Goal: Navigation & Orientation: Find specific page/section

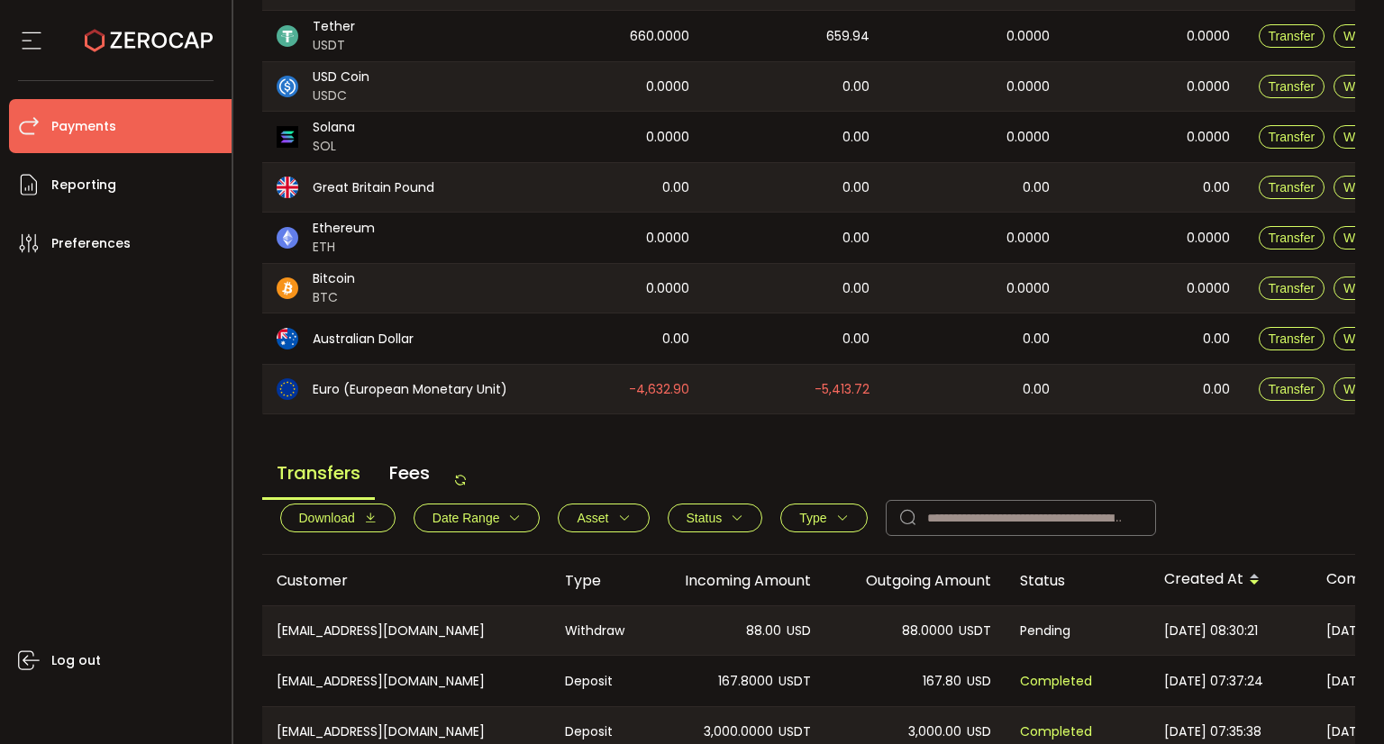
scroll to position [216, 0]
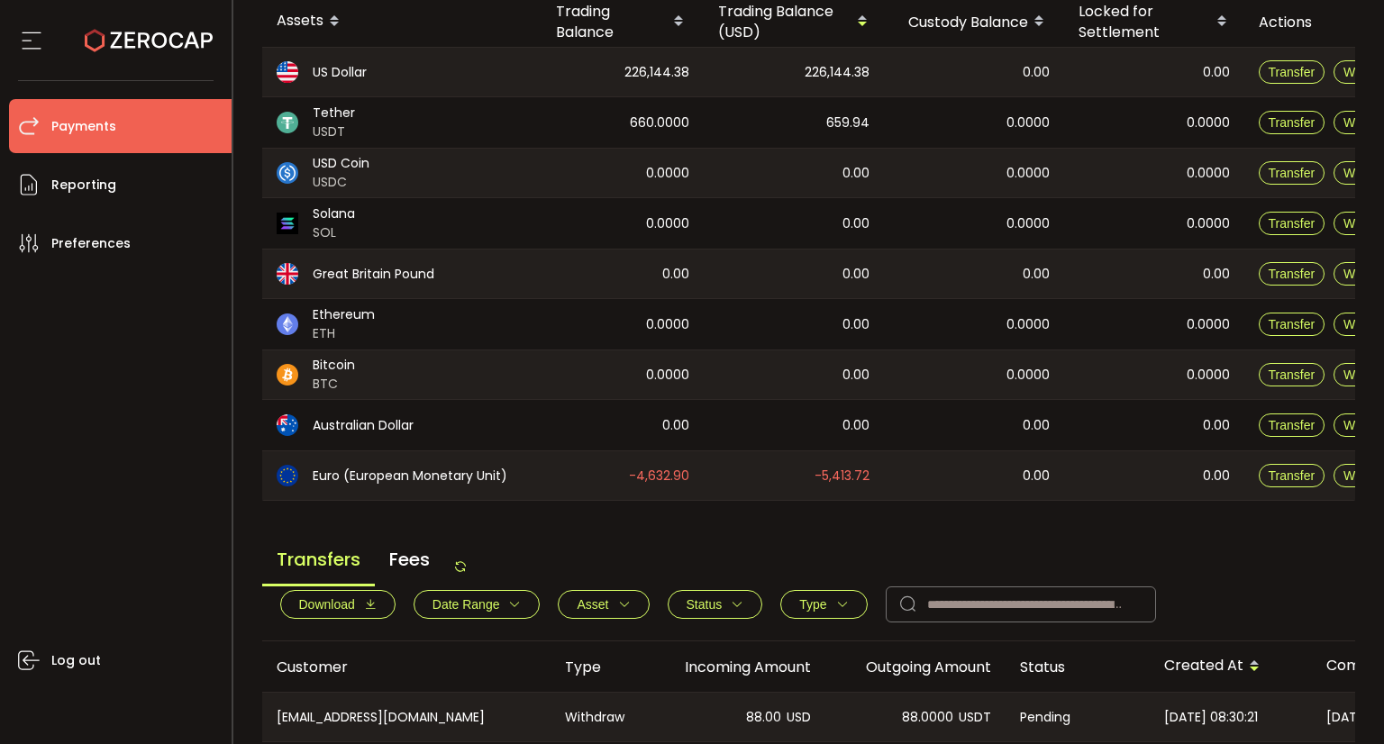
click at [468, 564] on icon at bounding box center [460, 567] width 14 height 14
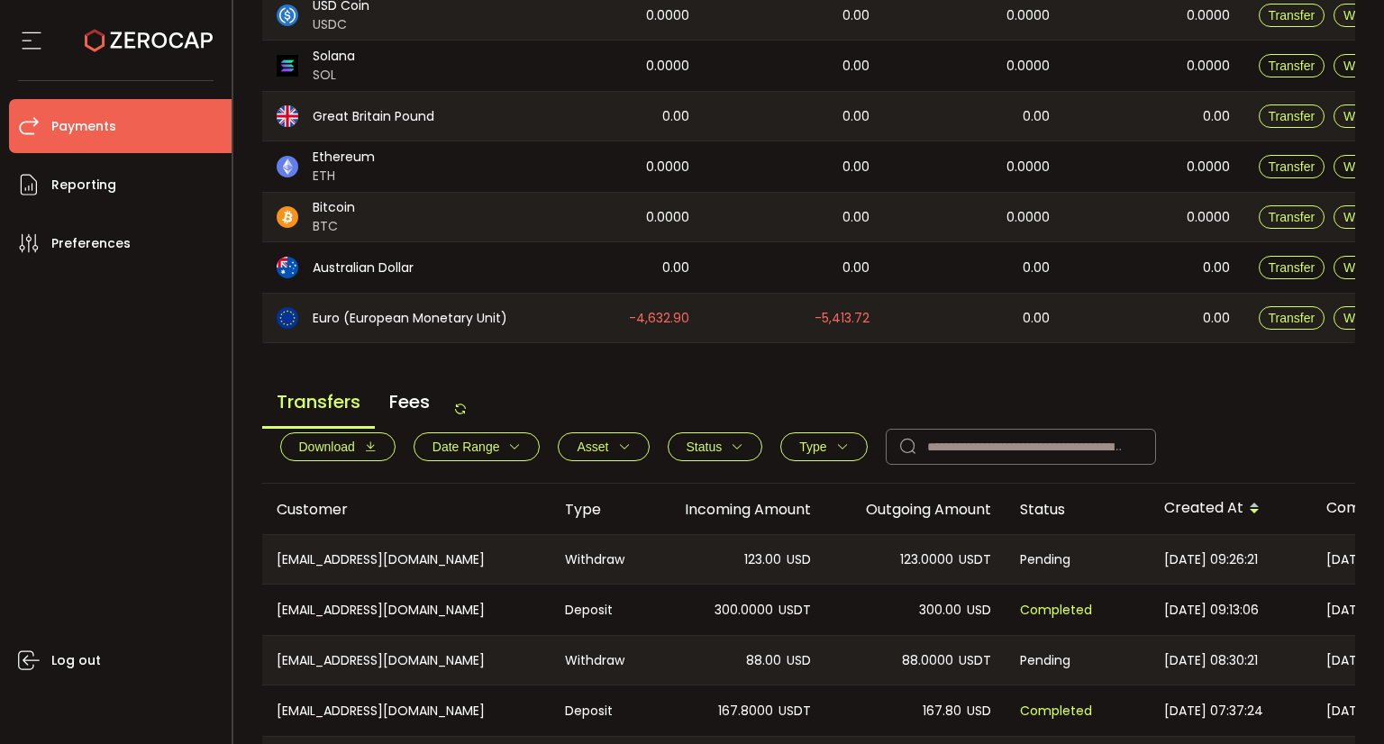
scroll to position [487, 0]
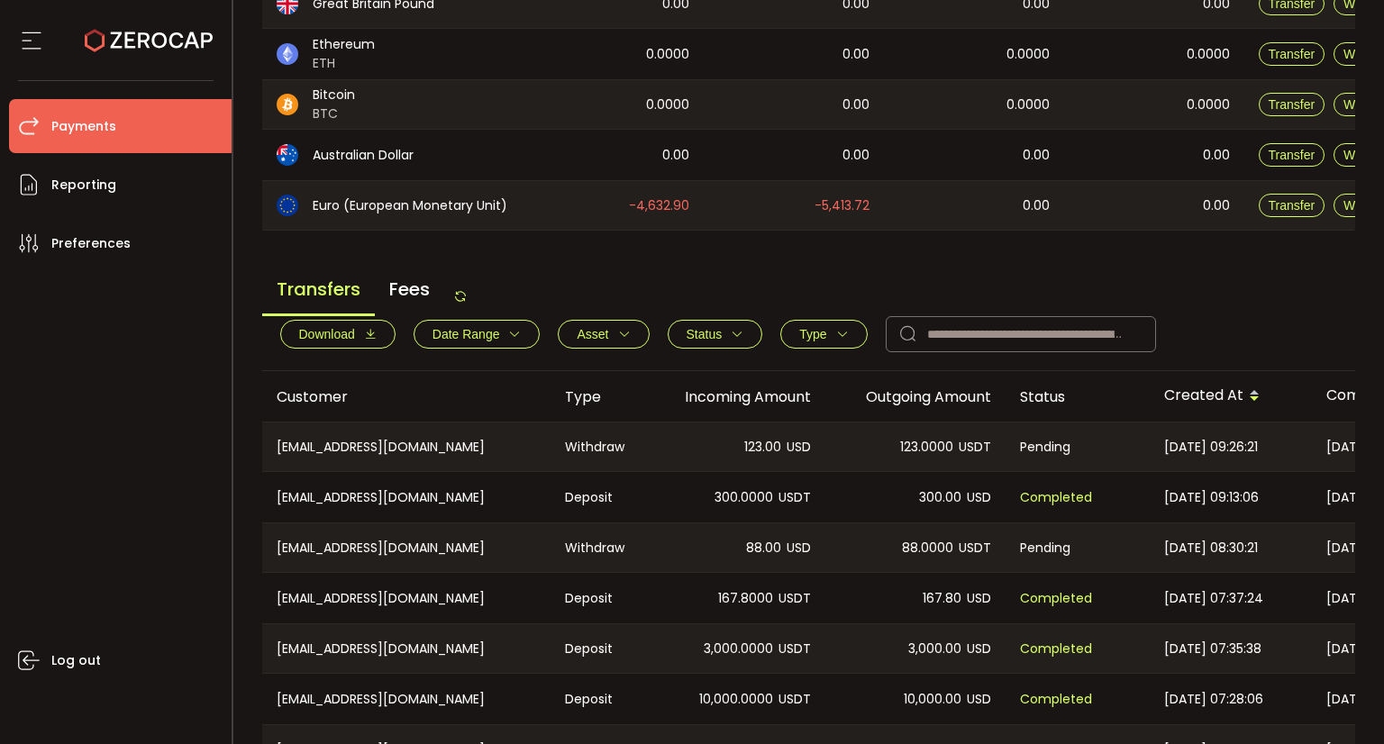
click at [468, 300] on icon at bounding box center [460, 296] width 14 height 14
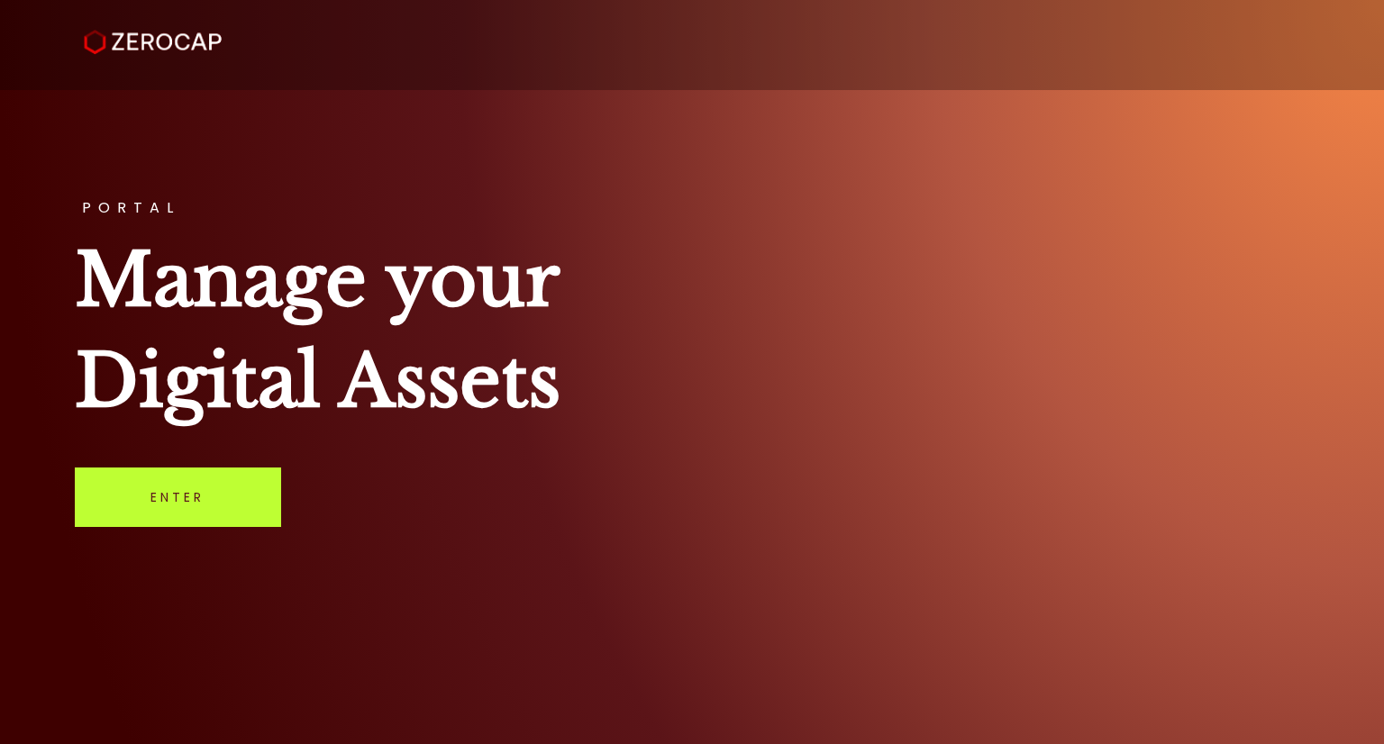
click at [265, 506] on link "Enter" at bounding box center [178, 497] width 206 height 59
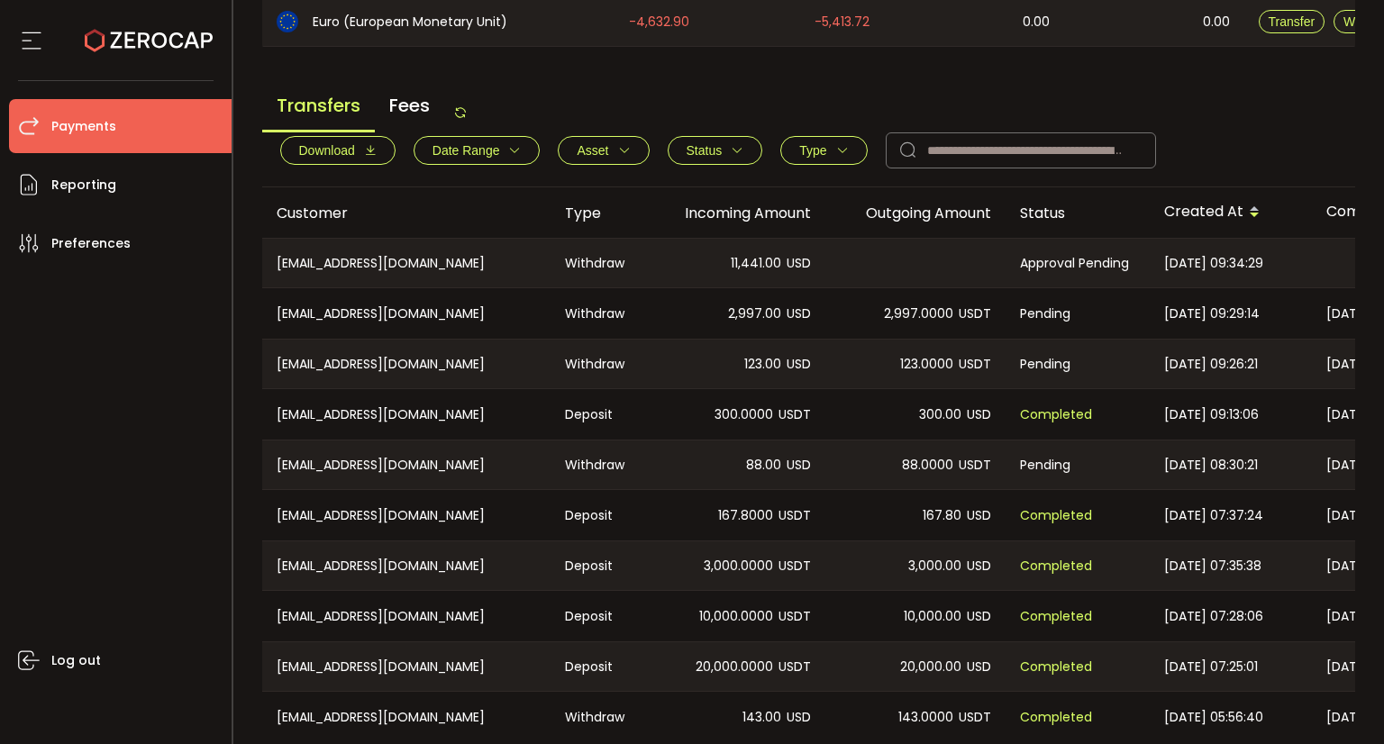
scroll to position [577, 0]
